Goal: Task Accomplishment & Management: Complete application form

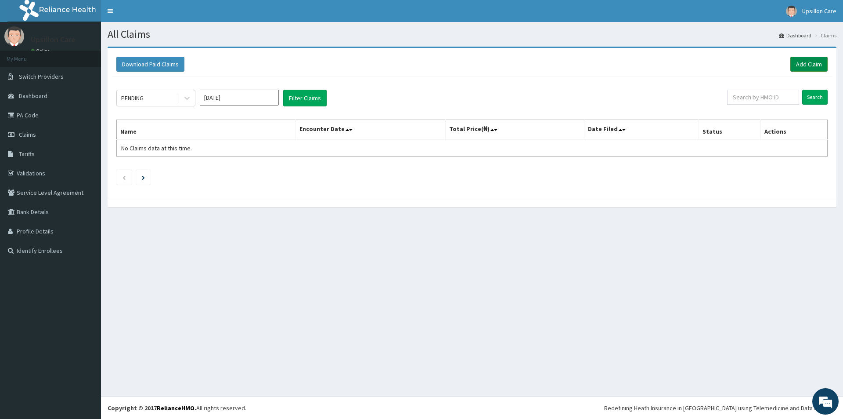
click at [812, 61] on link "Add Claim" at bounding box center [808, 64] width 37 height 15
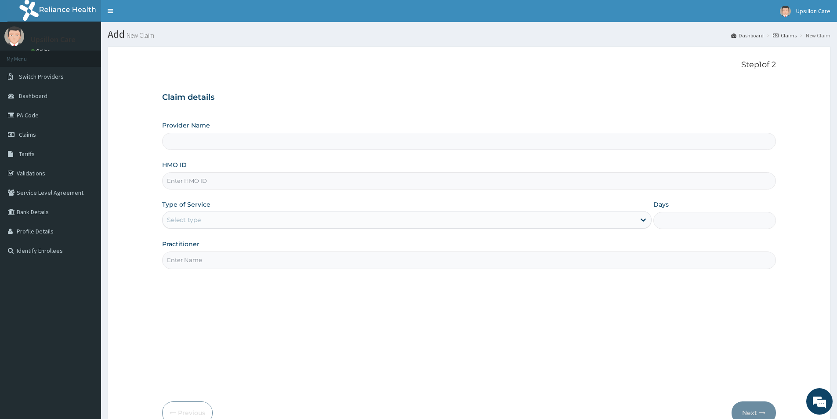
type input "Upsillon Care hospital"
click at [209, 179] on input "HMO ID" at bounding box center [469, 180] width 614 height 17
paste input "PWC/10485/A"
type input "PWC/10485/A"
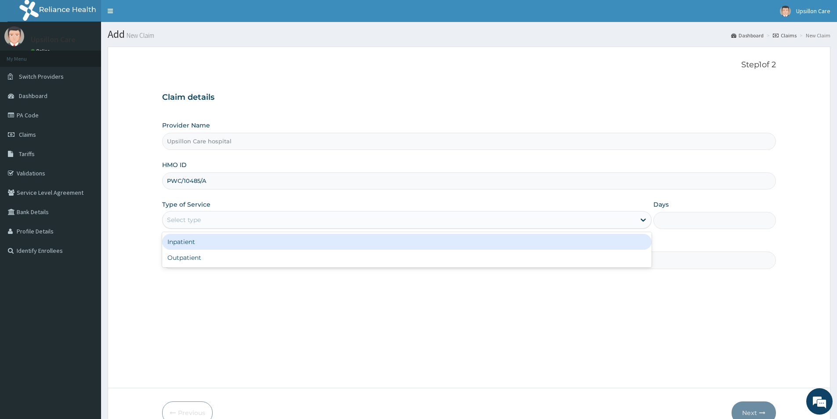
click at [217, 219] on div "Select type" at bounding box center [398, 220] width 473 height 14
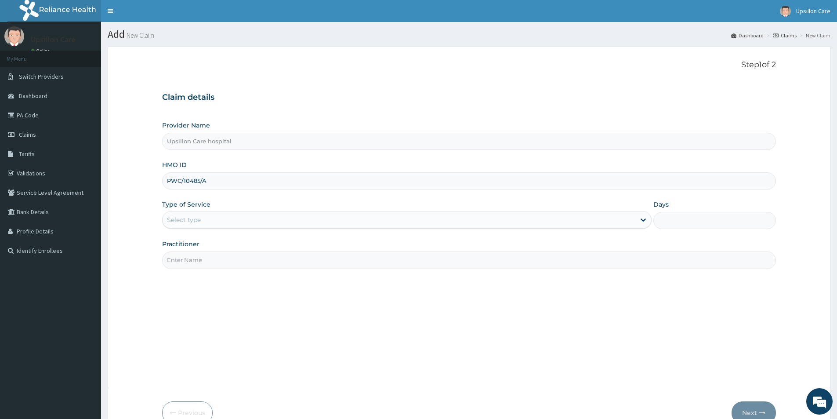
click at [206, 269] on div "Step 1 of 2 Claim details Provider Name Upsillon Care hospital HMO ID PWC/10485…" at bounding box center [469, 217] width 614 height 314
click at [217, 218] on div "Select type" at bounding box center [398, 220] width 473 height 14
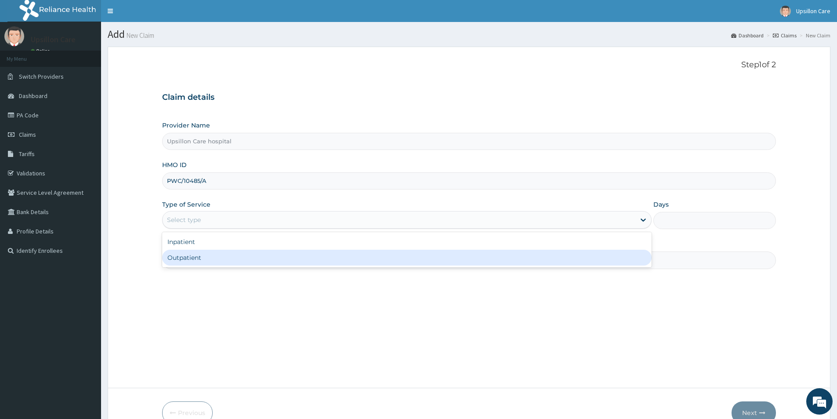
click at [196, 256] on div "Outpatient" at bounding box center [406, 257] width 489 height 16
type input "1"
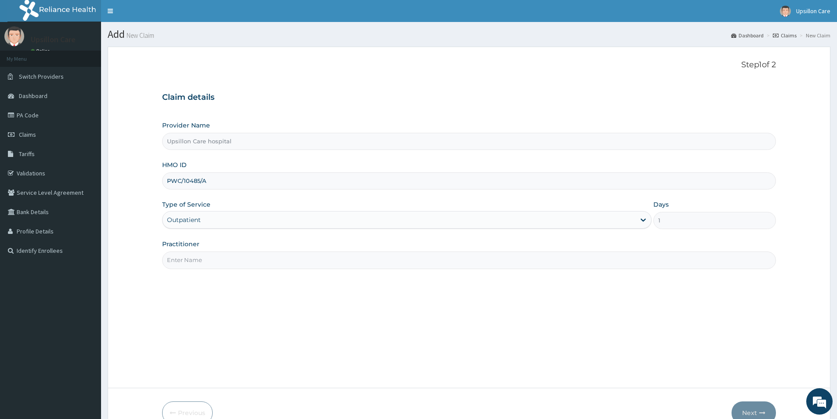
click at [195, 263] on input "Practitioner" at bounding box center [469, 259] width 614 height 17
type input "[PERSON_NAME]"
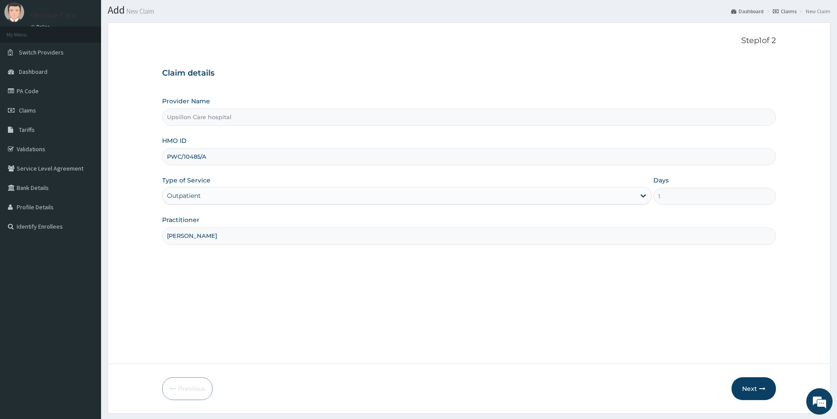
scroll to position [48, 0]
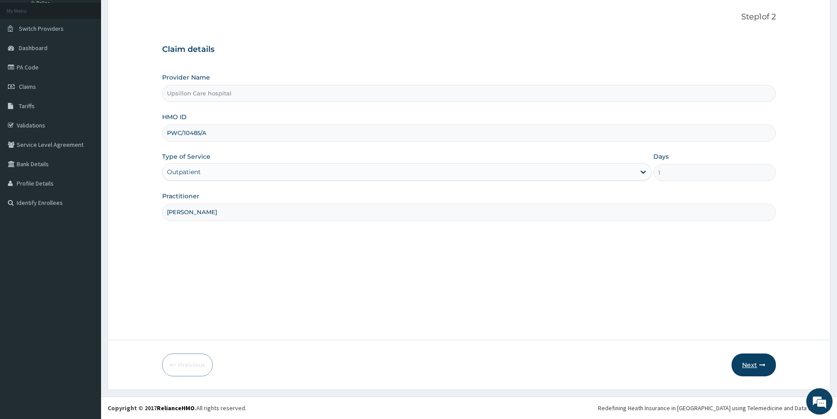
click at [752, 362] on button "Next" at bounding box center [753, 364] width 44 height 23
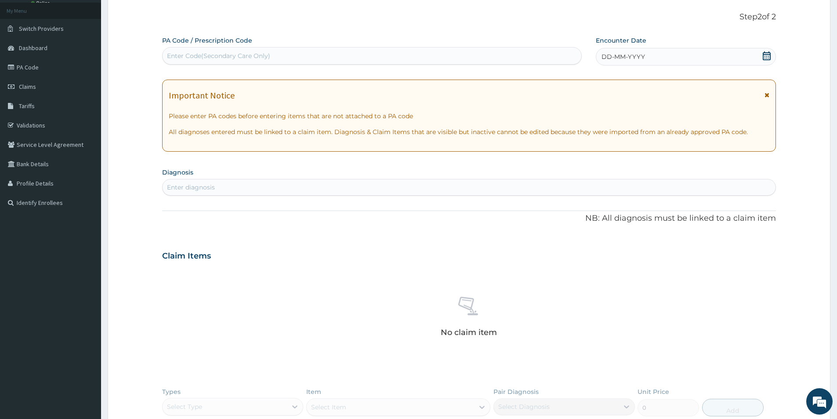
click at [291, 54] on div "Enter Code(Secondary Care Only)" at bounding box center [371, 56] width 419 height 14
paste input "PA/B69403"
type input "PA/B69403"
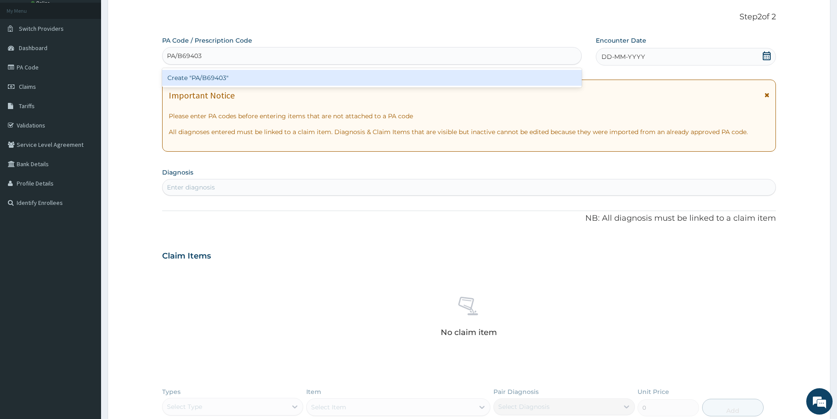
click at [281, 72] on div "Create "PA/B69403"" at bounding box center [371, 78] width 419 height 16
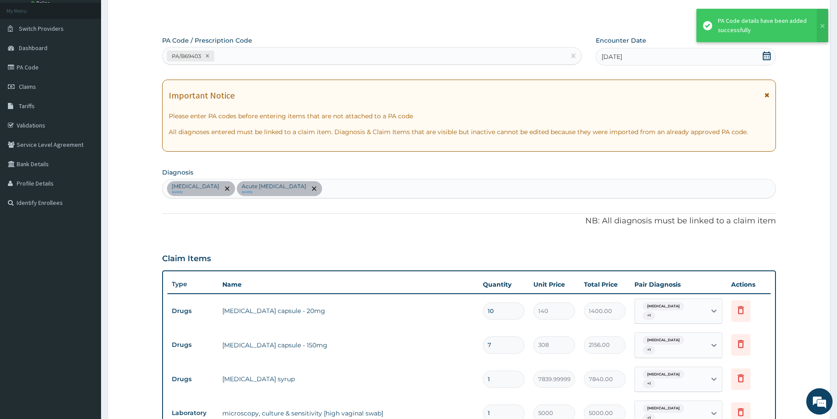
scroll to position [271, 0]
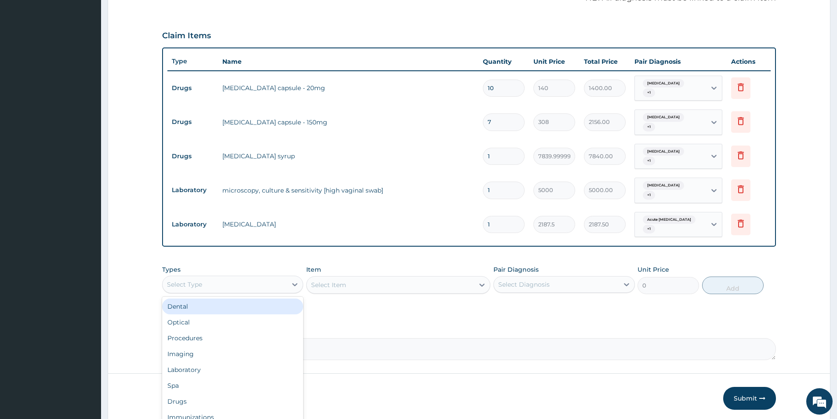
click at [219, 277] on div "Select Type" at bounding box center [224, 284] width 124 height 14
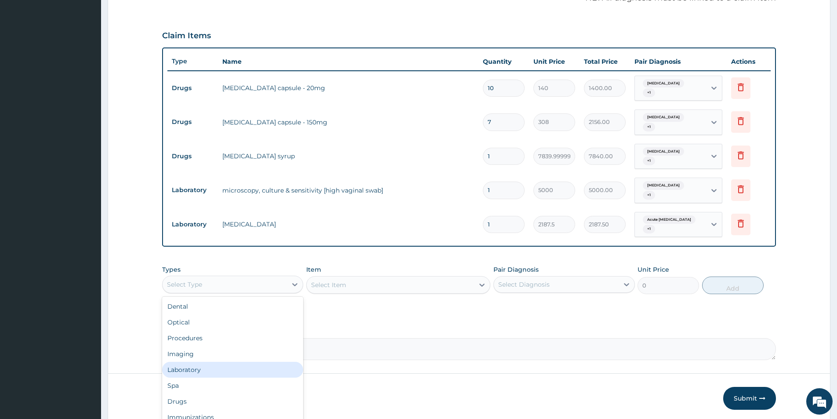
click at [210, 361] on div "Laboratory" at bounding box center [232, 369] width 141 height 16
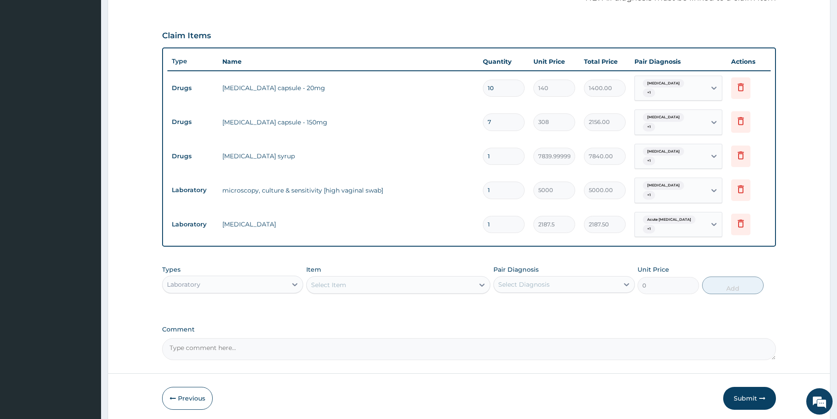
click at [392, 278] on div "Select Item" at bounding box center [390, 285] width 167 height 14
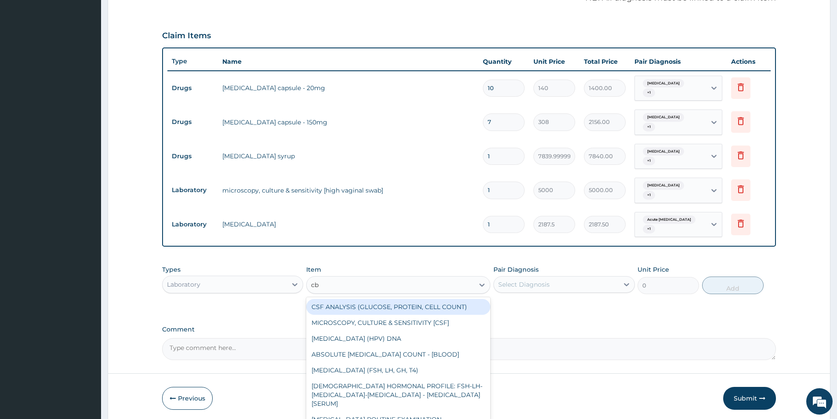
type input "cbc"
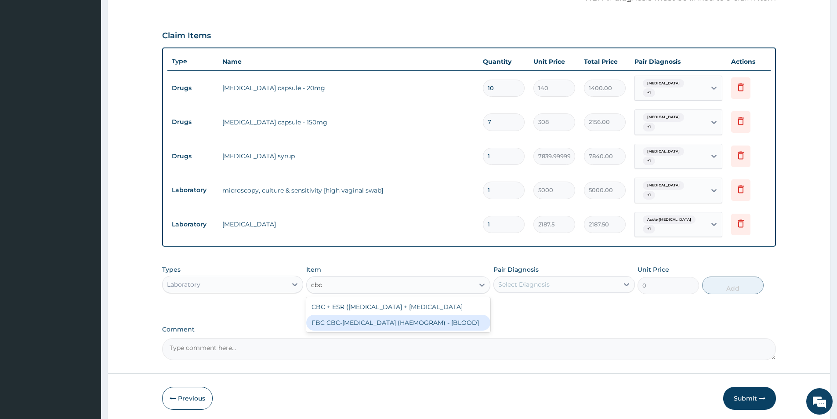
click at [355, 323] on div "FBC CBC-COMPLETE BLOOD COUNT (HAEMOGRAM) - [BLOOD]" at bounding box center [398, 322] width 184 height 16
type input "5000"
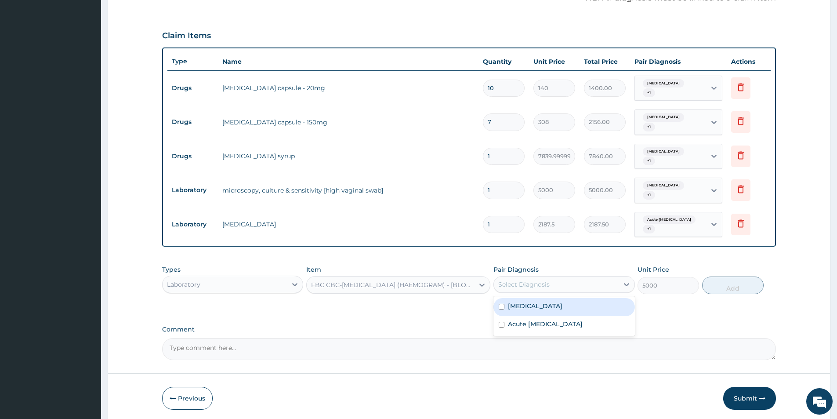
click at [551, 277] on div "Select Diagnosis" at bounding box center [556, 284] width 124 height 14
click at [548, 298] on div "Peptic ulcer" at bounding box center [563, 307] width 141 height 18
checkbox input "true"
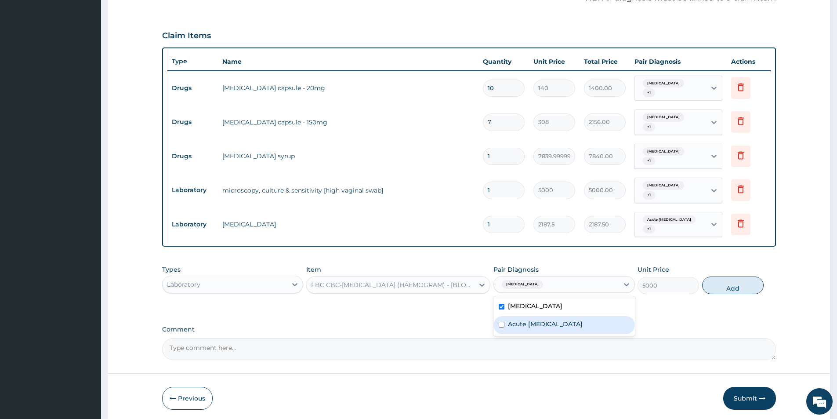
click at [572, 319] on label "Acute urinary tract infection" at bounding box center [545, 323] width 75 height 9
checkbox input "true"
click at [728, 276] on button "Add" at bounding box center [732, 285] width 61 height 18
type input "0"
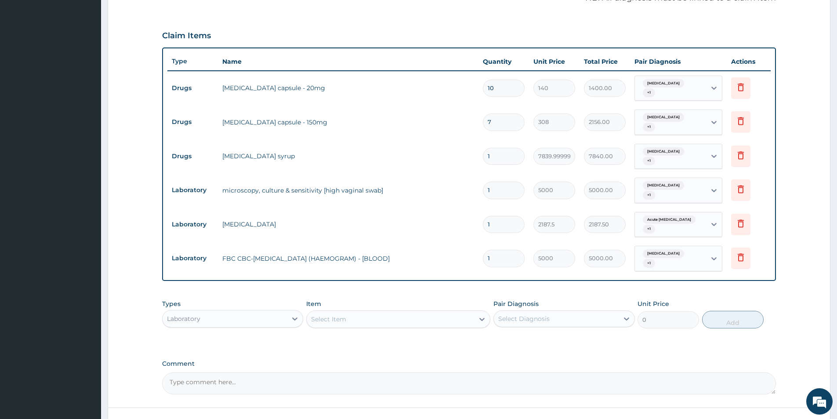
click at [277, 310] on div "Types Laboratory Item Select Item Pair Diagnosis Select Diagnosis Unit Price 0 …" at bounding box center [469, 314] width 614 height 38
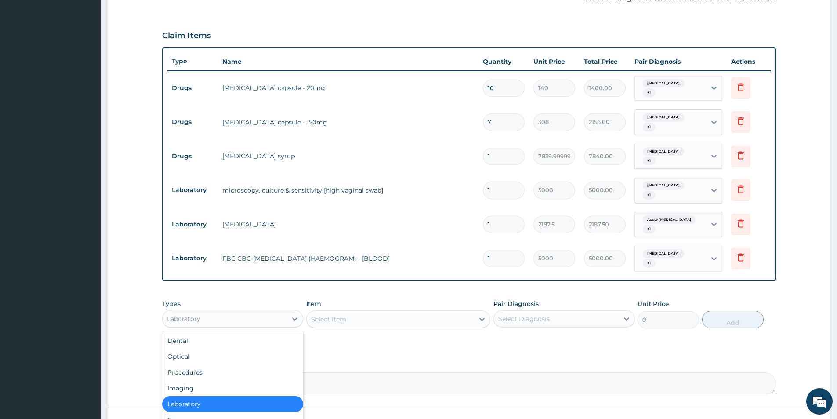
click at [274, 311] on div "Laboratory" at bounding box center [224, 318] width 124 height 14
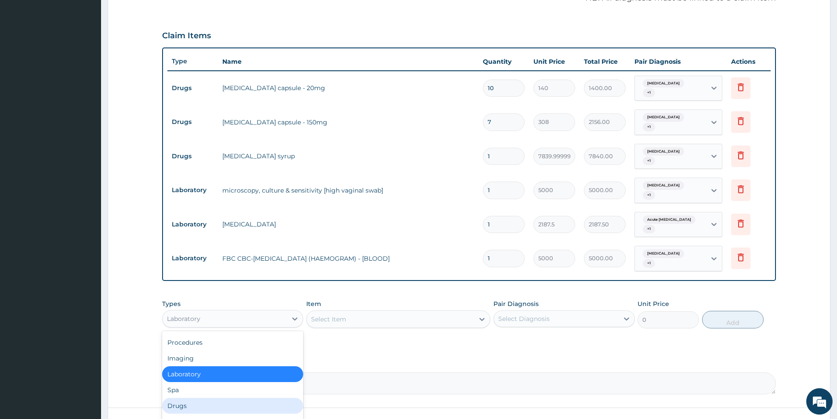
click at [193, 397] on div "Drugs" at bounding box center [232, 405] width 141 height 16
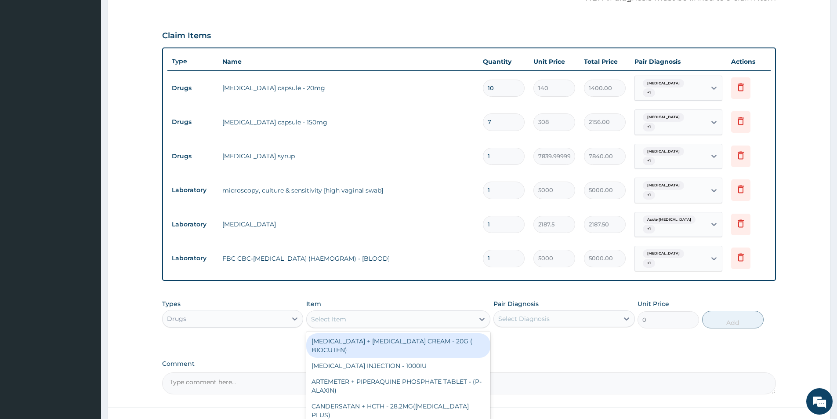
click at [359, 312] on div "Select Item" at bounding box center [390, 319] width 167 height 14
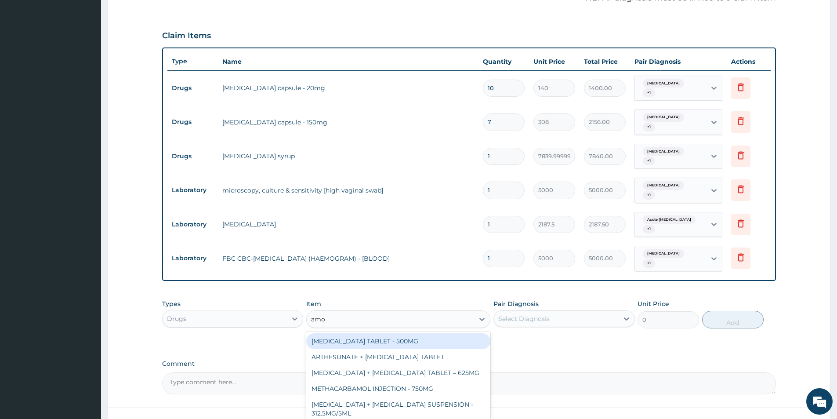
type input "amox"
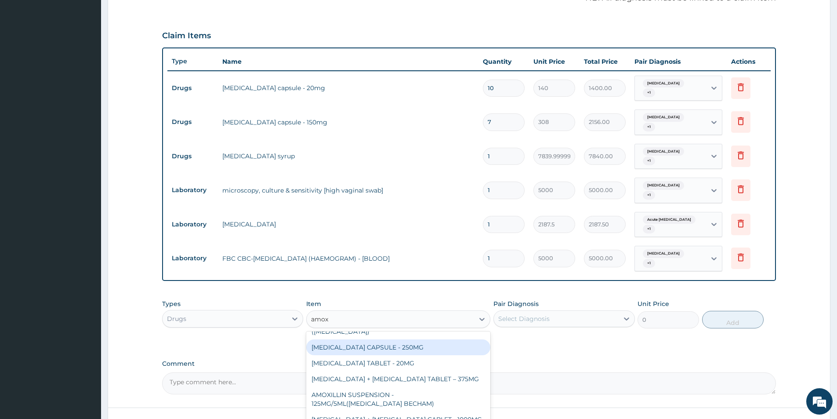
scroll to position [88, 0]
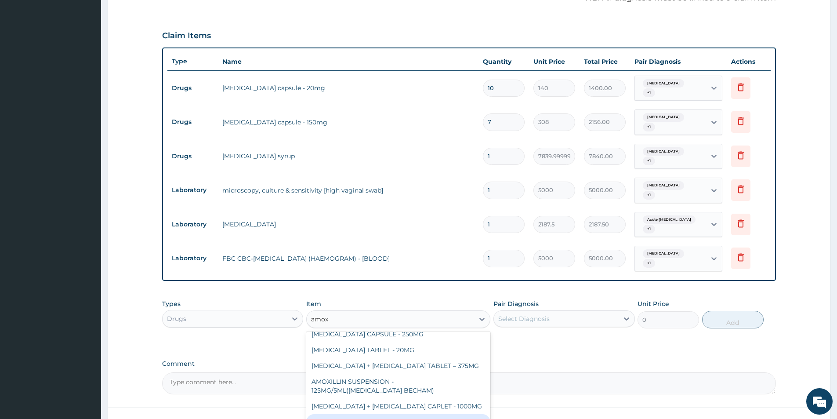
click at [393, 414] on div "AMOXICILLIN CAPSULE - 500MG" at bounding box center [398, 422] width 184 height 16
type input "112"
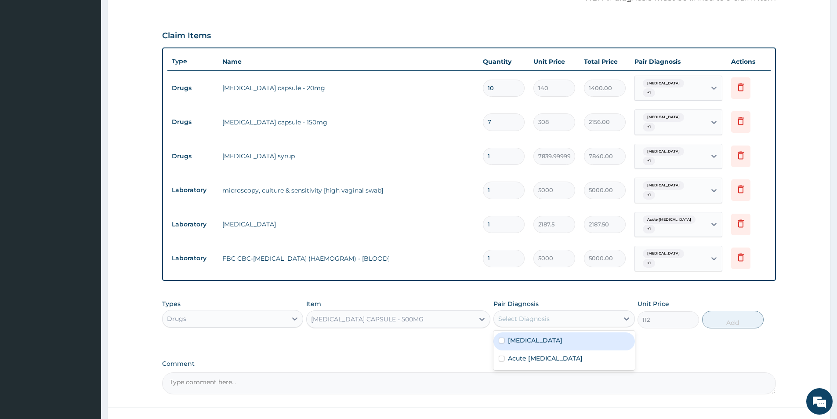
click at [566, 311] on div "Select Diagnosis" at bounding box center [556, 318] width 124 height 14
click at [553, 350] on div "Acute urinary tract infection" at bounding box center [563, 359] width 141 height 18
checkbox input "true"
click at [557, 332] on div "Peptic ulcer" at bounding box center [563, 341] width 141 height 18
checkbox input "true"
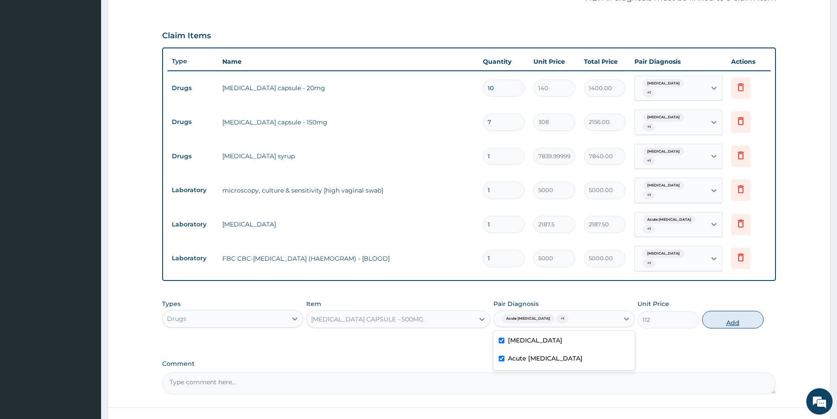
click at [726, 310] on button "Add" at bounding box center [732, 319] width 61 height 18
type input "0"
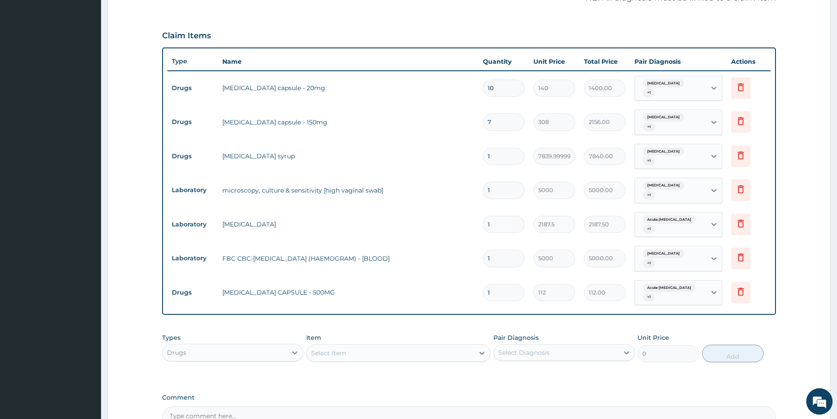
type input "18"
type input "2016.00"
type input "18"
click at [200, 345] on div "Drugs" at bounding box center [224, 352] width 124 height 14
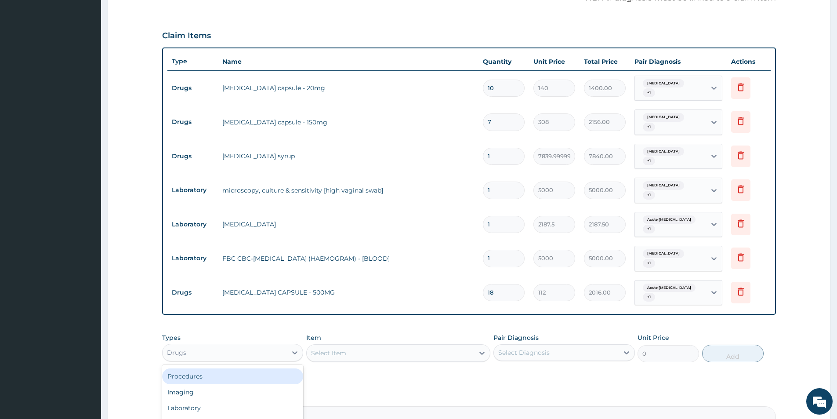
click at [192, 368] on div "Procedures" at bounding box center [232, 376] width 141 height 16
click at [358, 344] on div "Select Item" at bounding box center [398, 353] width 184 height 18
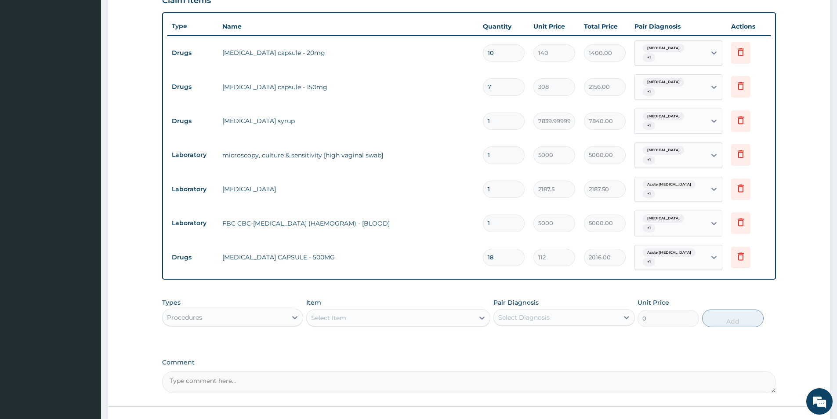
scroll to position [354, 0]
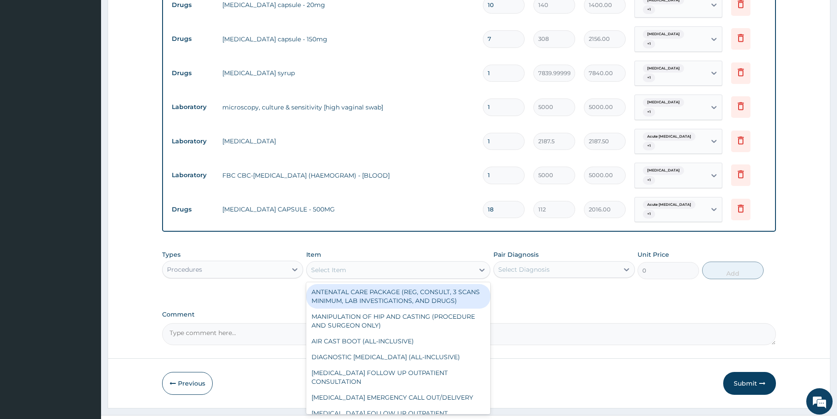
click at [431, 263] on div "Select Item" at bounding box center [390, 270] width 167 height 14
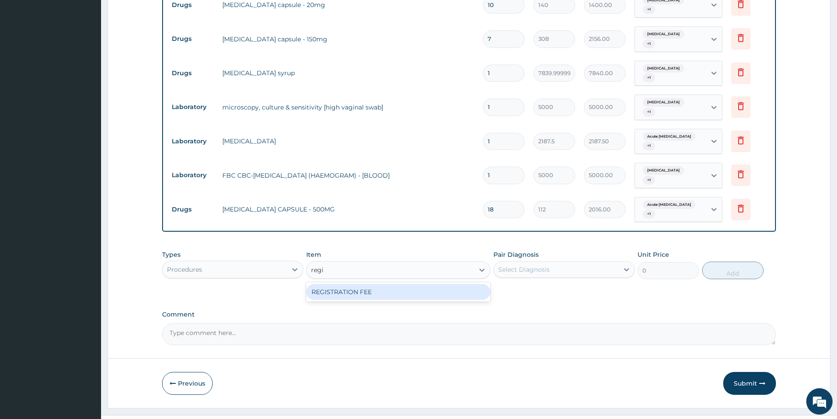
type input "regis"
click at [422, 284] on div "REGISTRATION FEE" at bounding box center [398, 292] width 184 height 16
type input "2500"
click at [534, 262] on div "Select Diagnosis" at bounding box center [556, 269] width 124 height 14
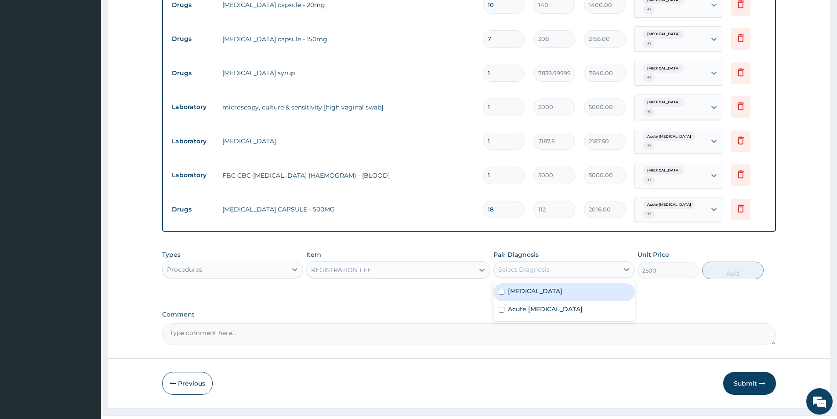
click at [528, 286] on label "Peptic ulcer" at bounding box center [535, 290] width 54 height 9
checkbox input "true"
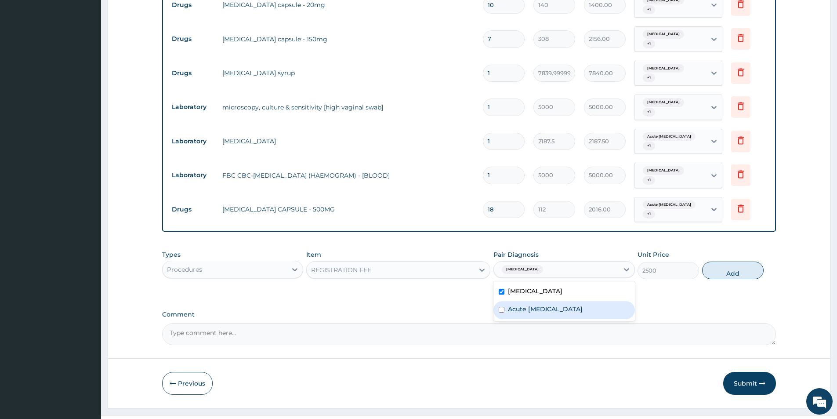
click at [527, 304] on label "Acute urinary tract infection" at bounding box center [545, 308] width 75 height 9
checkbox input "true"
click at [753, 261] on button "Add" at bounding box center [732, 270] width 61 height 18
type input "0"
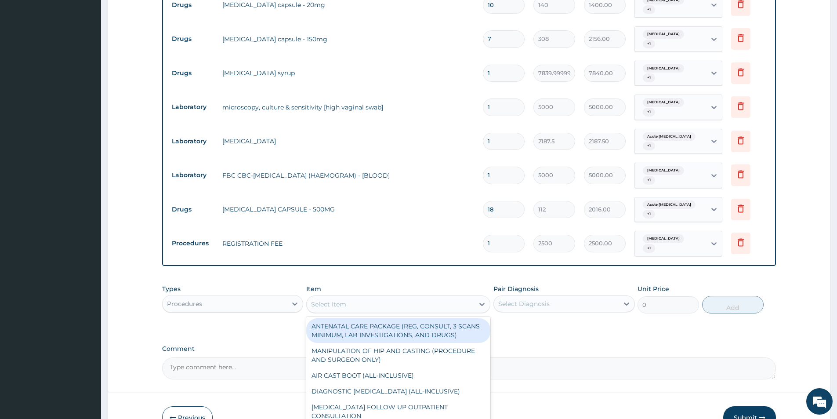
click at [373, 297] on div "Select Item" at bounding box center [390, 304] width 167 height 14
type input "general p"
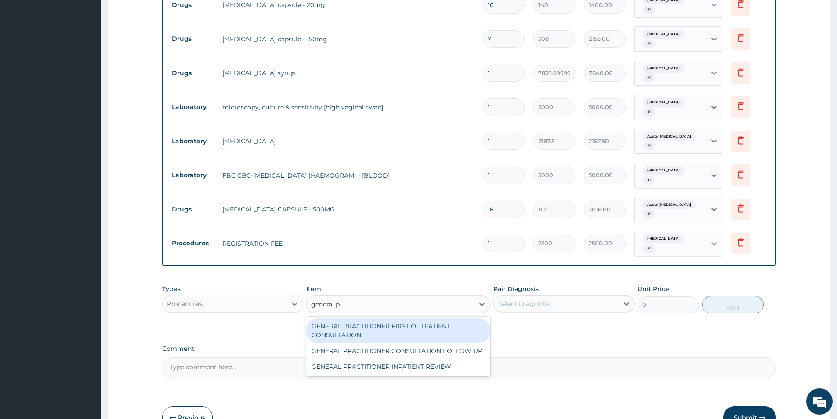
click at [379, 318] on div "GENERAL PRACTITIONER FIRST OUTPATIENT CONSULTATION" at bounding box center [398, 330] width 184 height 25
type input "3750"
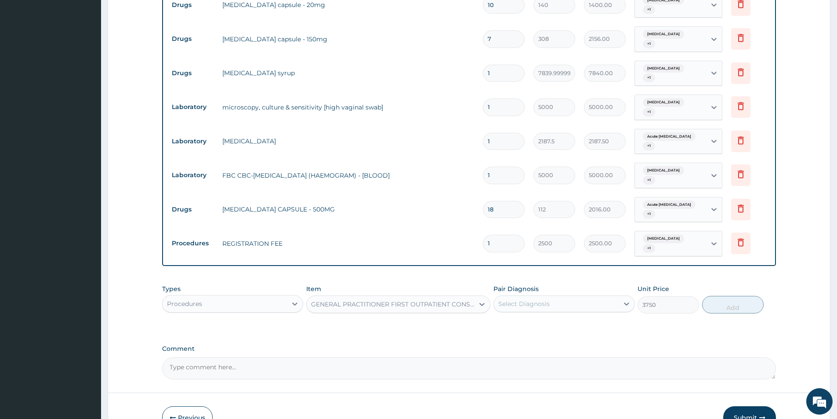
click at [521, 299] on div "Select Diagnosis" at bounding box center [523, 303] width 51 height 9
click at [530, 321] on label "Peptic ulcer" at bounding box center [535, 325] width 54 height 9
checkbox input "true"
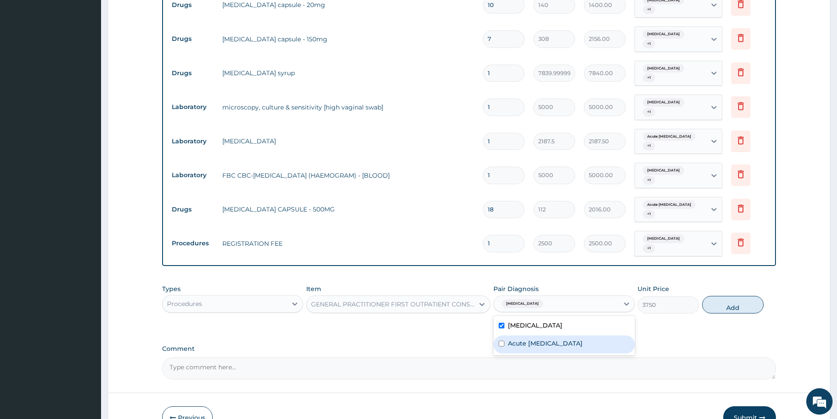
click at [561, 339] on label "Acute urinary tract infection" at bounding box center [545, 343] width 75 height 9
checkbox input "true"
click at [749, 296] on button "Add" at bounding box center [732, 305] width 61 height 18
type input "0"
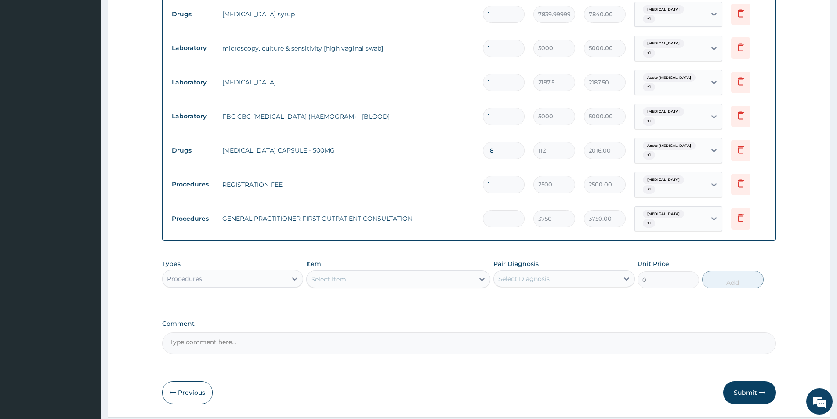
scroll to position [414, 0]
click at [754, 379] on button "Submit" at bounding box center [749, 390] width 53 height 23
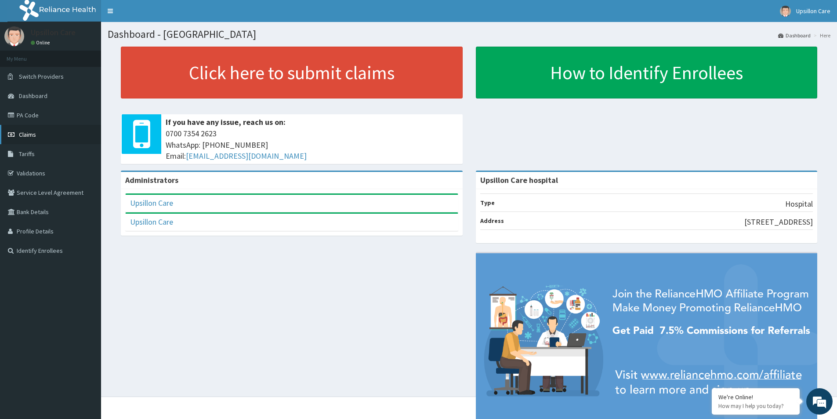
click at [32, 137] on span "Claims" at bounding box center [27, 134] width 17 height 8
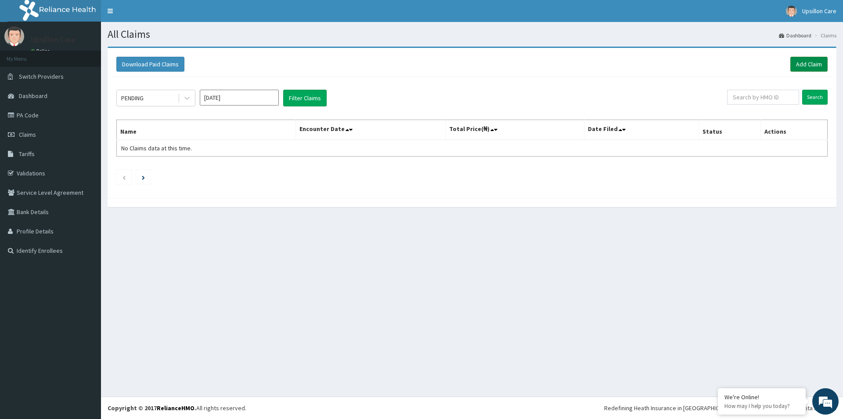
click at [809, 66] on link "Add Claim" at bounding box center [808, 64] width 37 height 15
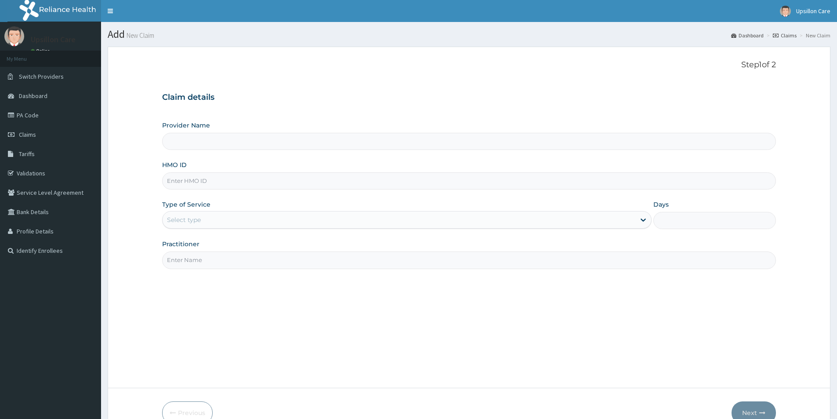
click at [235, 178] on input "HMO ID" at bounding box center [469, 180] width 614 height 17
type input "Upsillon Care hospital"
paste input "TEN/10091/A"
type input "TEN/10091/A"
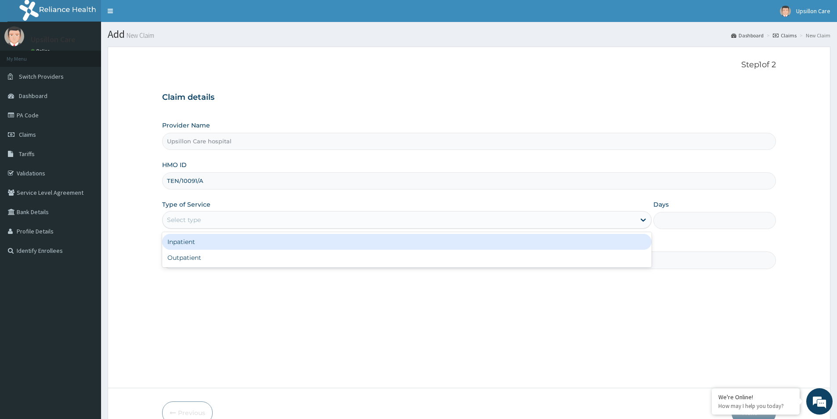
click at [224, 213] on div "Select type" at bounding box center [398, 220] width 473 height 14
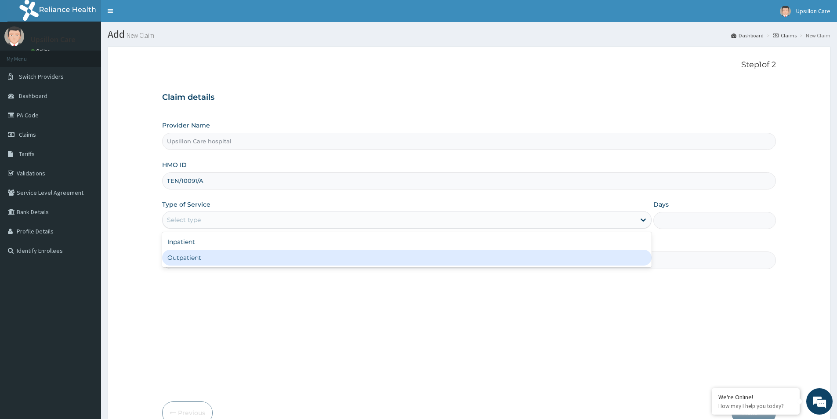
click at [211, 257] on div "Outpatient" at bounding box center [406, 257] width 489 height 16
type input "1"
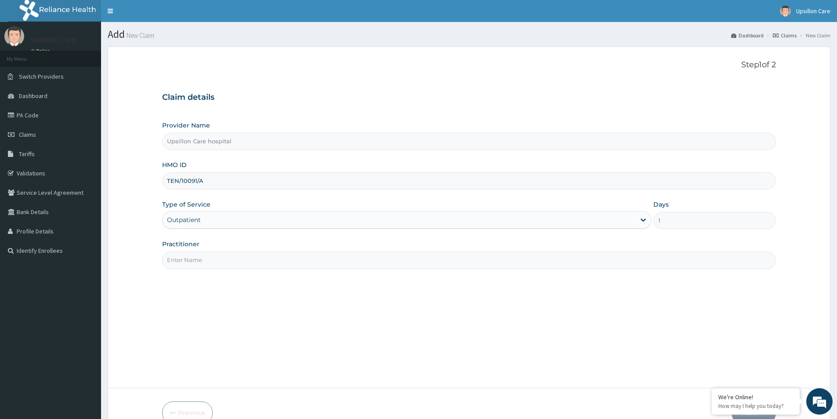
click at [211, 259] on input "Practitioner" at bounding box center [469, 259] width 614 height 17
type input "Dr. OLUWASOLA BABATUNDE"
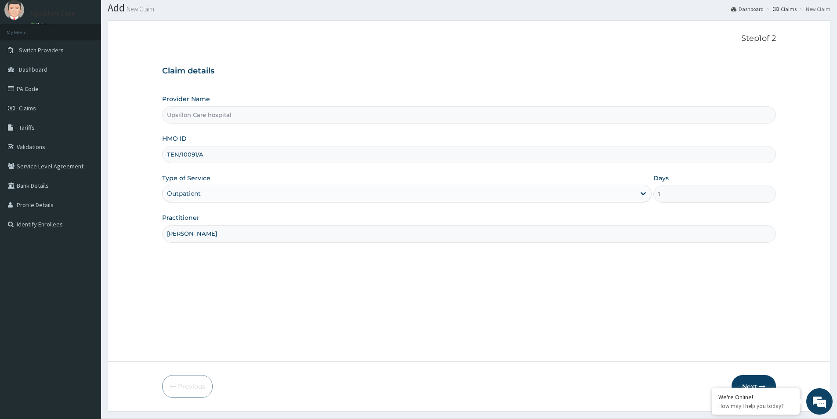
scroll to position [48, 0]
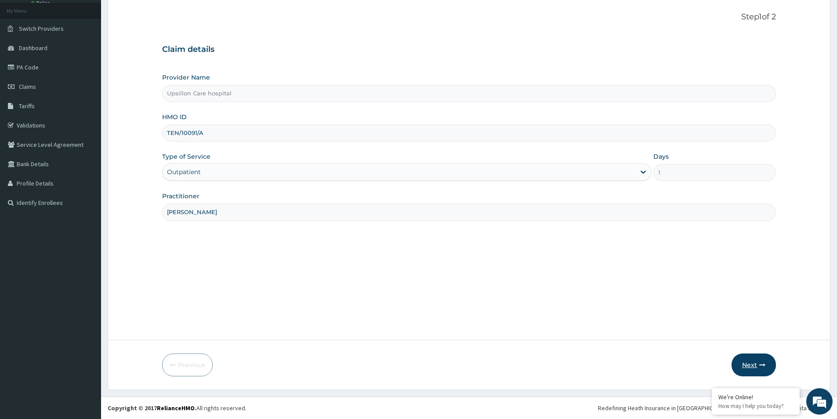
click at [737, 363] on button "Next" at bounding box center [753, 364] width 44 height 23
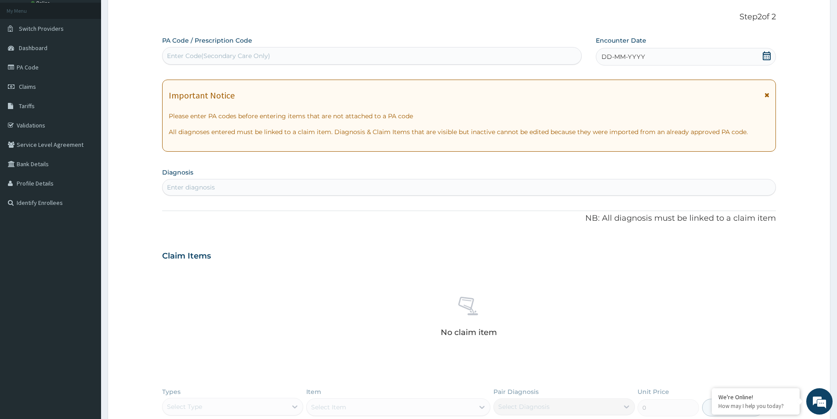
scroll to position [0, 0]
click at [303, 56] on div "Enter Code(Secondary Care Only)" at bounding box center [371, 56] width 419 height 14
paste input "PA/970BC4"
type input "PA/970BC4"
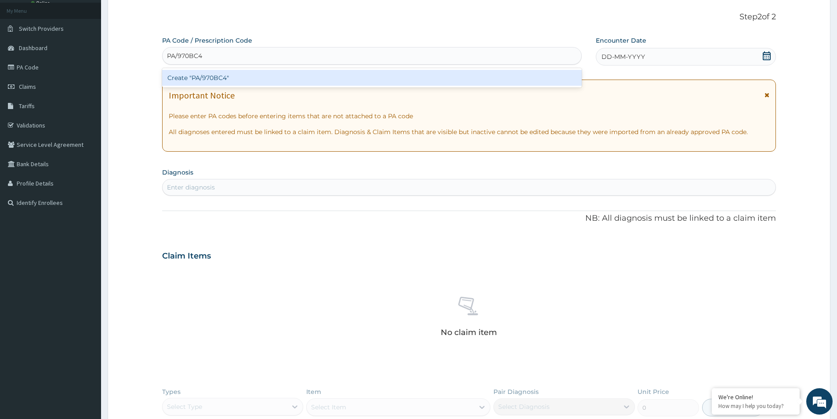
click at [285, 80] on div "Create "PA/970BC4"" at bounding box center [371, 78] width 419 height 16
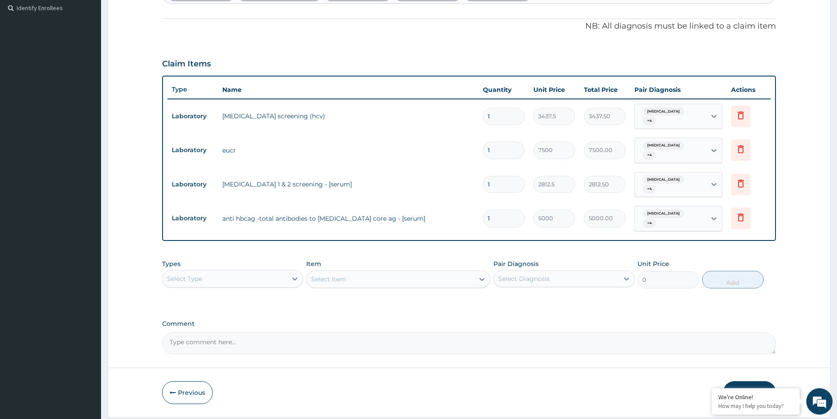
scroll to position [266, 0]
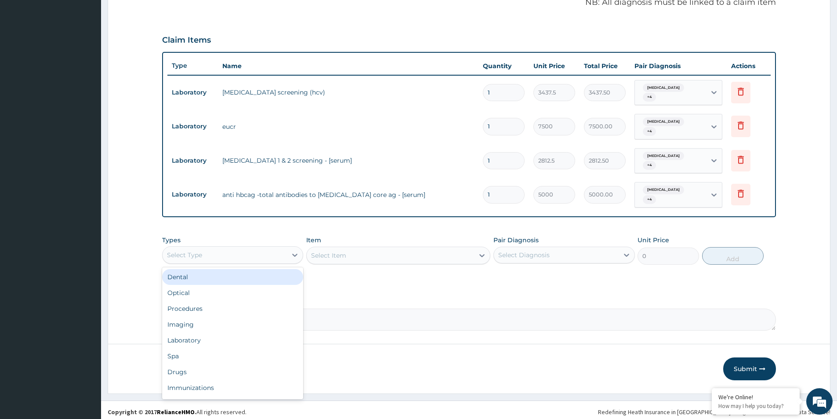
click at [224, 255] on div "Select Type" at bounding box center [224, 255] width 124 height 14
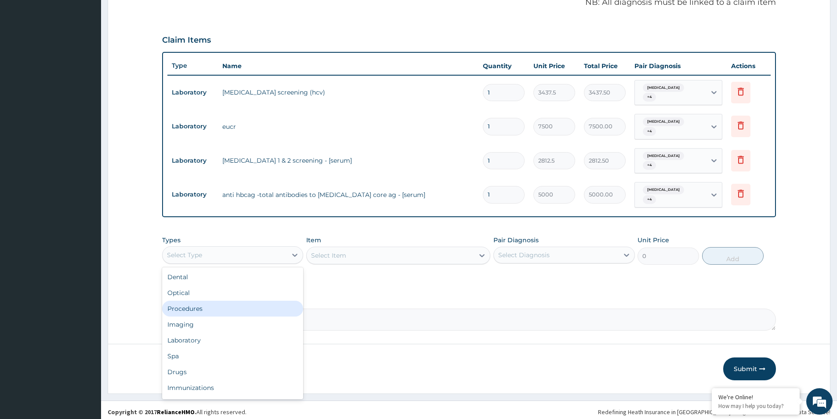
click at [216, 302] on div "Procedures" at bounding box center [232, 308] width 141 height 16
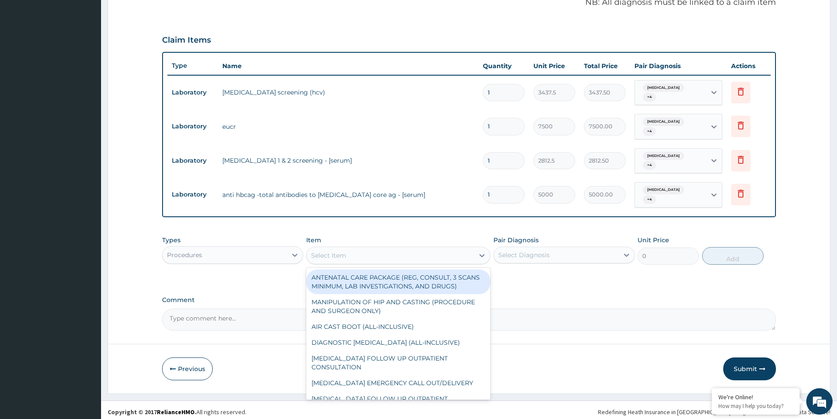
click at [382, 248] on div "Select Item" at bounding box center [390, 255] width 167 height 14
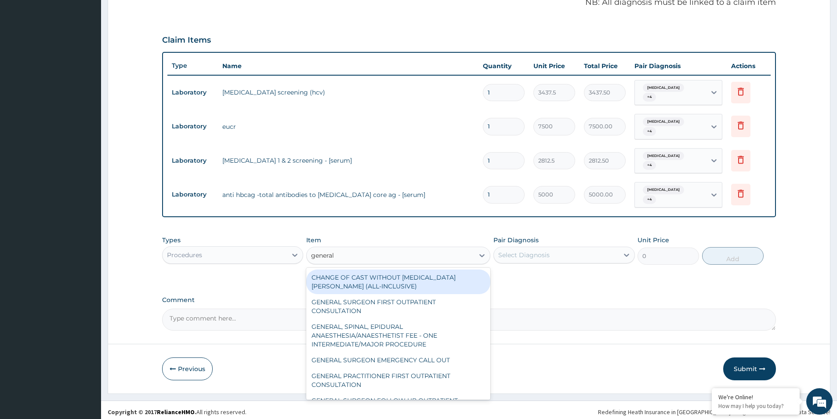
type input "general p"
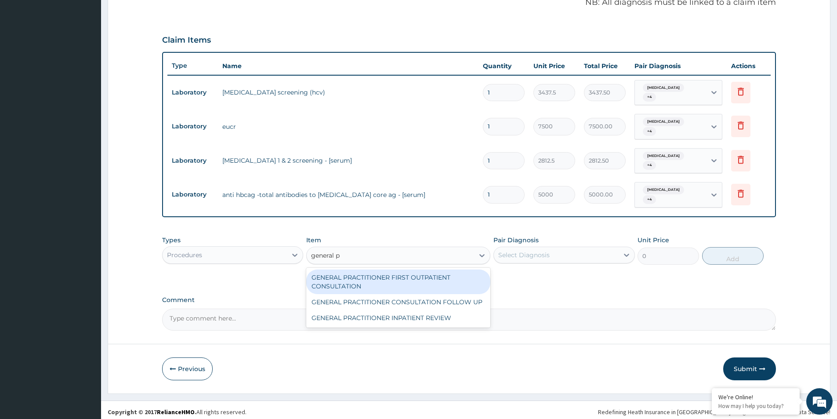
click at [378, 281] on div "GENERAL PRACTITIONER FIRST OUTPATIENT CONSULTATION" at bounding box center [398, 281] width 184 height 25
type input "3750"
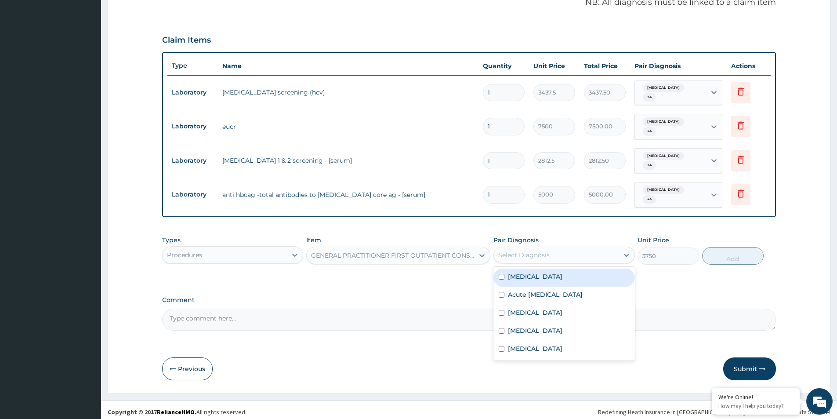
click at [524, 250] on div "Select Diagnosis" at bounding box center [523, 254] width 51 height 9
click at [519, 275] on label "Upper respiratory infection" at bounding box center [535, 276] width 54 height 9
checkbox input "true"
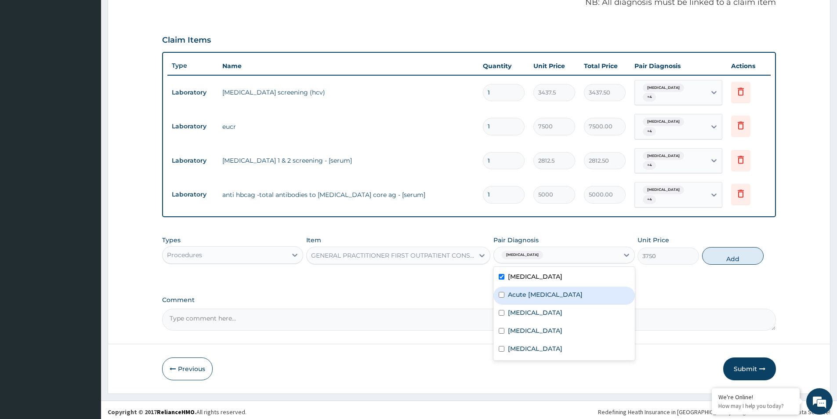
click at [516, 292] on label "Acute hepatitis" at bounding box center [545, 294] width 75 height 9
checkbox input "true"
click at [516, 314] on div "Immunosuppression" at bounding box center [563, 313] width 141 height 18
checkbox input "true"
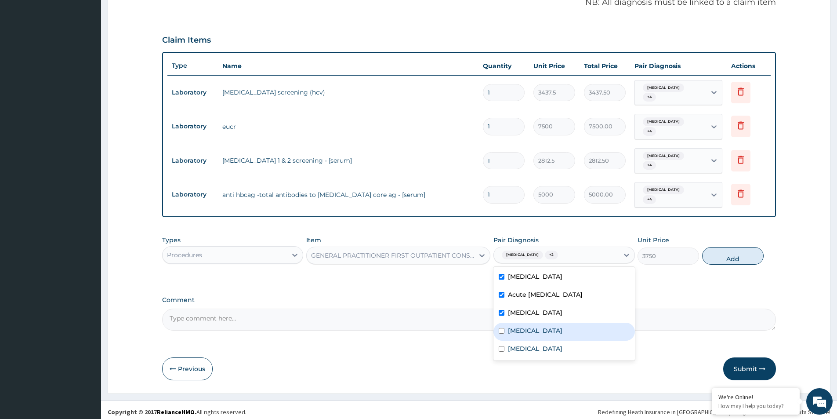
click at [514, 328] on label "Anemia" at bounding box center [535, 330] width 54 height 9
checkbox input "true"
click at [513, 344] on label "Acute kidney injury" at bounding box center [535, 348] width 54 height 9
checkbox input "true"
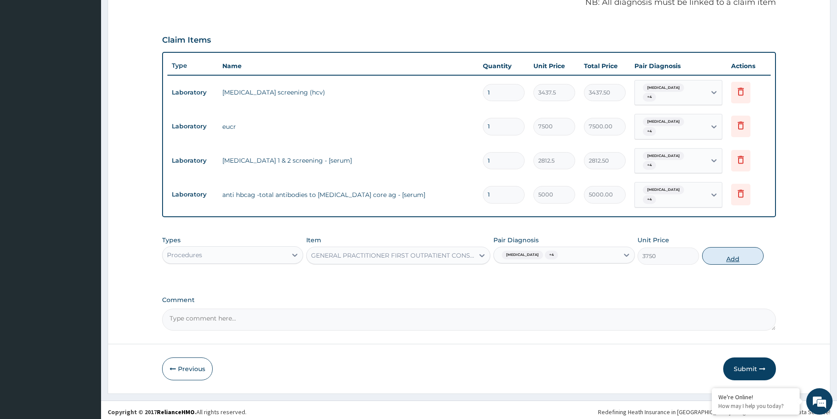
click at [743, 254] on button "Add" at bounding box center [732, 256] width 61 height 18
type input "0"
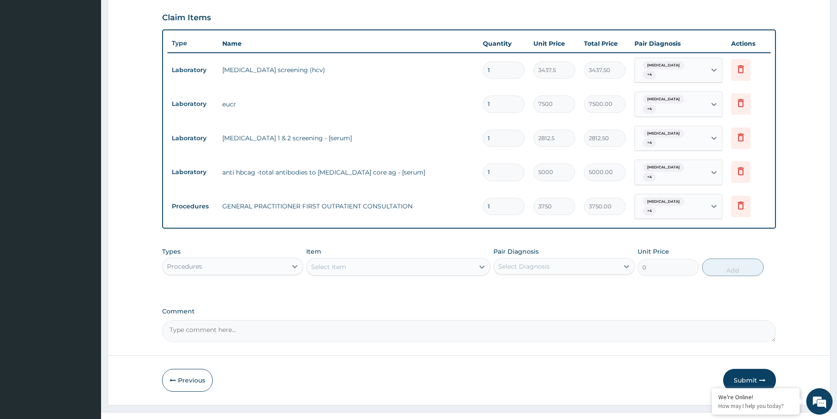
scroll to position [300, 0]
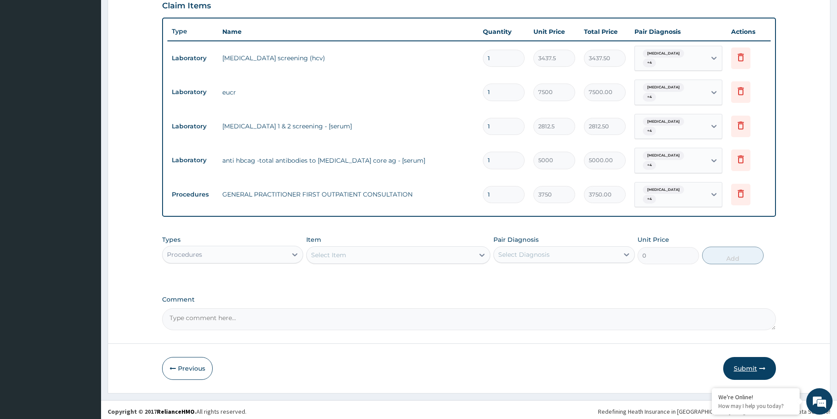
click at [742, 364] on button "Submit" at bounding box center [749, 368] width 53 height 23
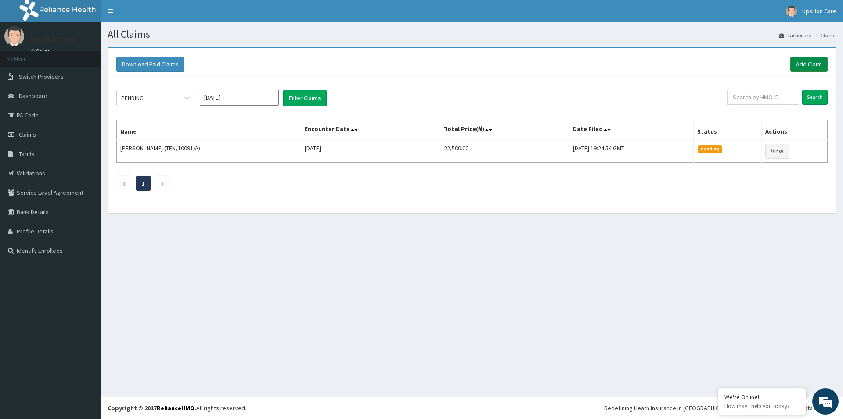
click at [819, 65] on link "Add Claim" at bounding box center [808, 64] width 37 height 15
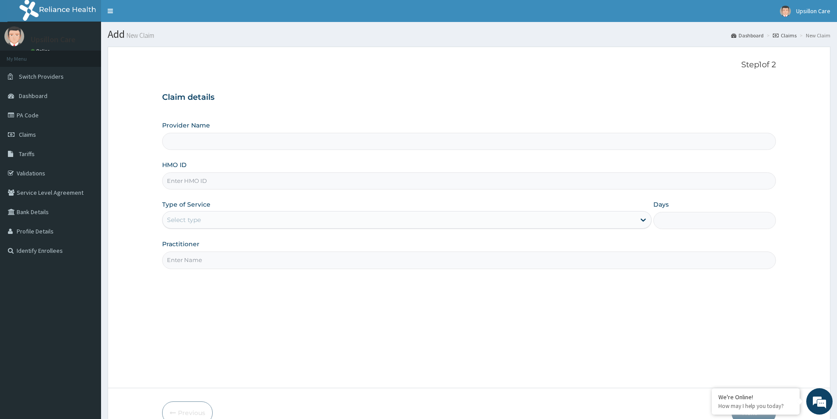
type input "Upsillon Care hospital"
click at [212, 184] on input "HMO ID" at bounding box center [469, 180] width 614 height 17
paste input "RET/46438/A"
type input "RET/46438/A"
click at [210, 214] on div "Select type" at bounding box center [398, 220] width 473 height 14
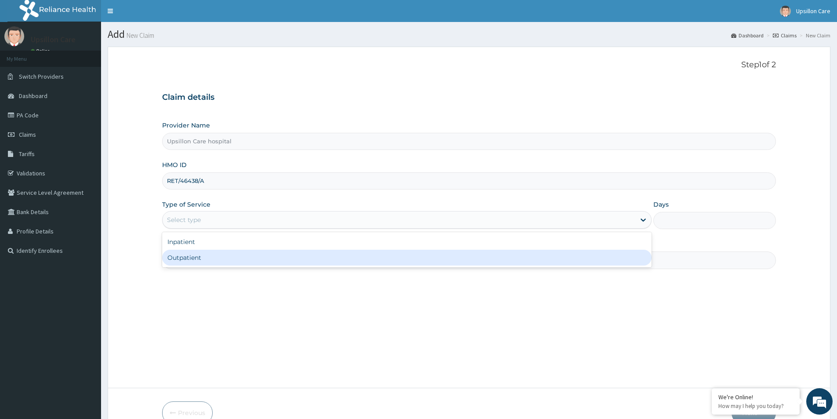
click at [200, 265] on div "Outpatient" at bounding box center [406, 257] width 489 height 16
type input "1"
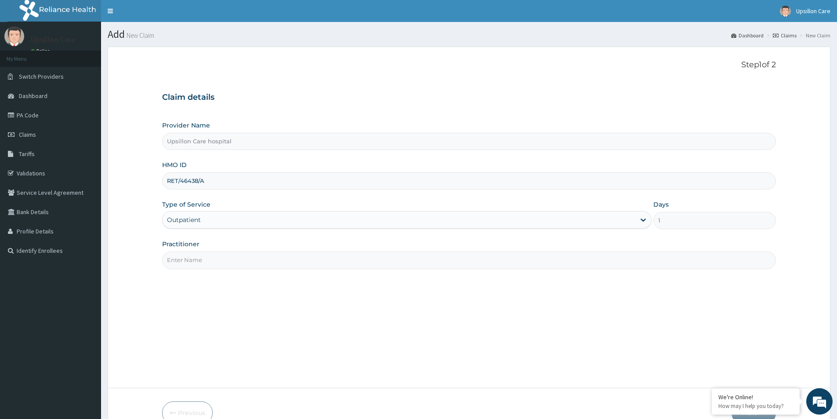
click at [209, 263] on input "Practitioner" at bounding box center [469, 259] width 614 height 17
type input "[PERSON_NAME]"
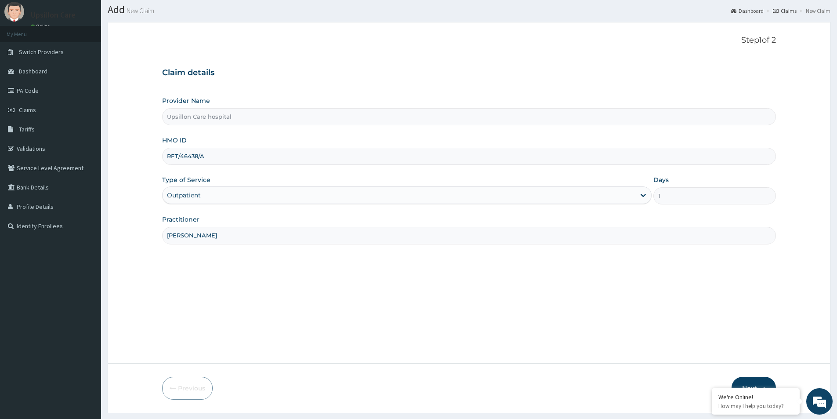
scroll to position [48, 0]
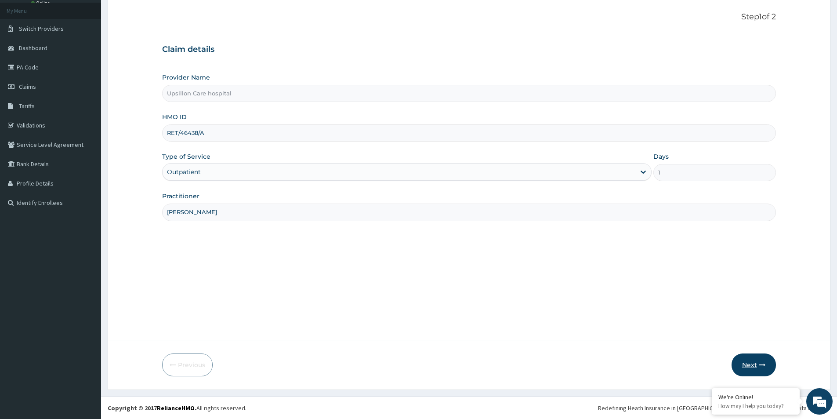
click at [763, 365] on icon "button" at bounding box center [762, 364] width 6 height 6
